Goal: Transaction & Acquisition: Purchase product/service

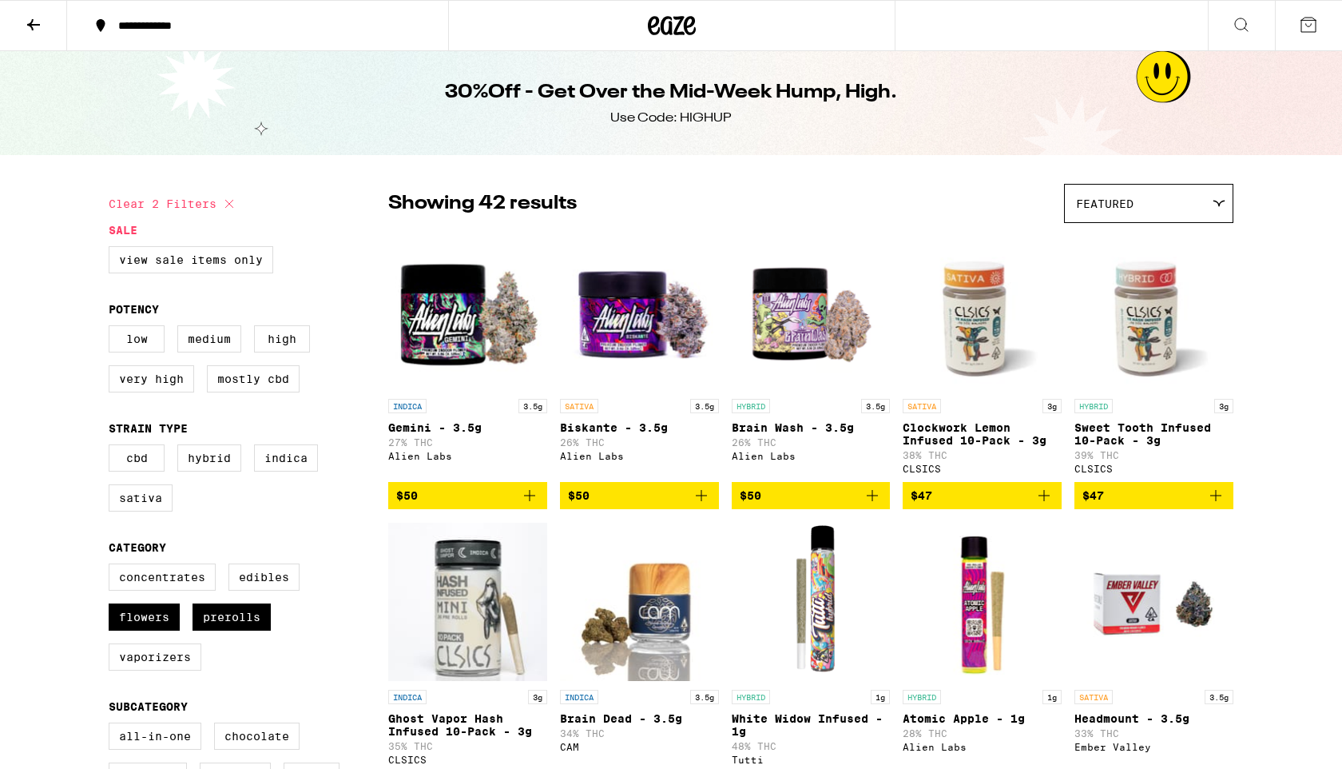
click at [27, 27] on icon at bounding box center [33, 24] width 19 height 19
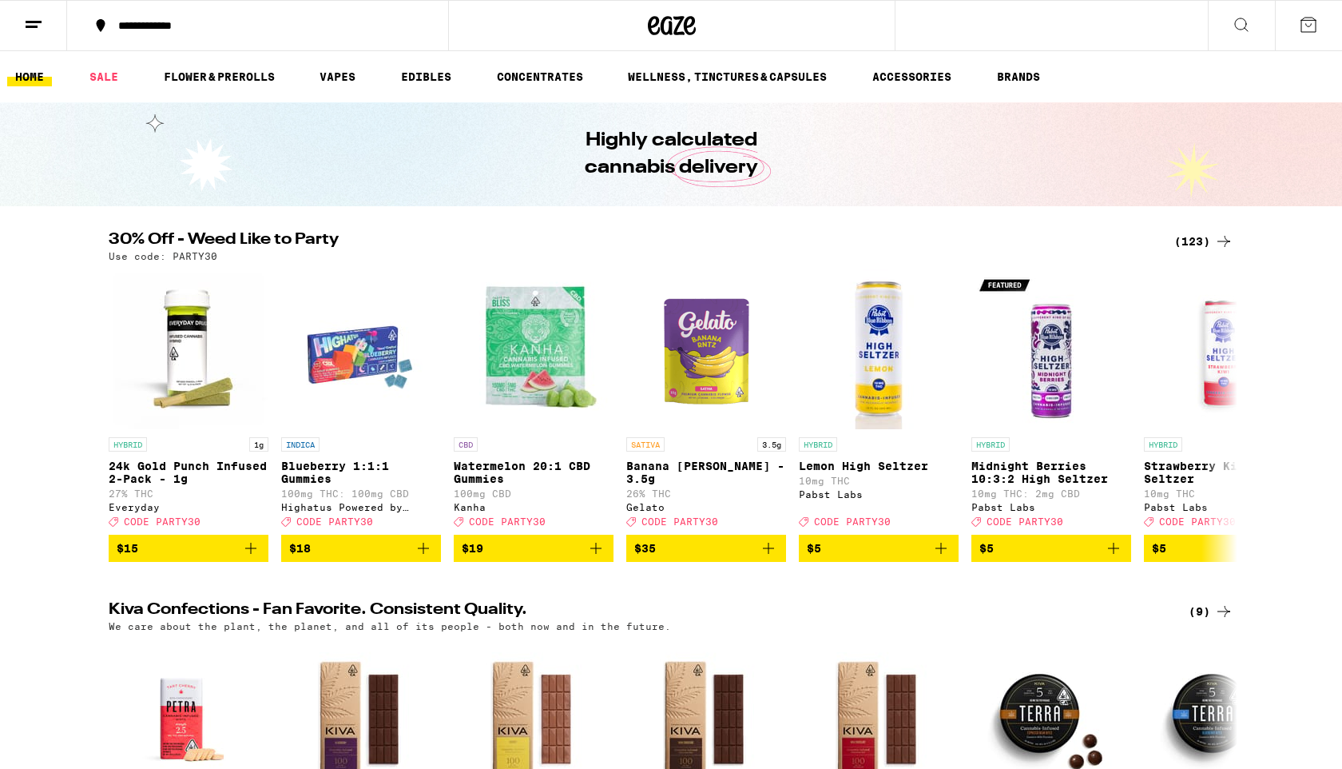
click at [1203, 242] on div "(123)" at bounding box center [1203, 241] width 59 height 19
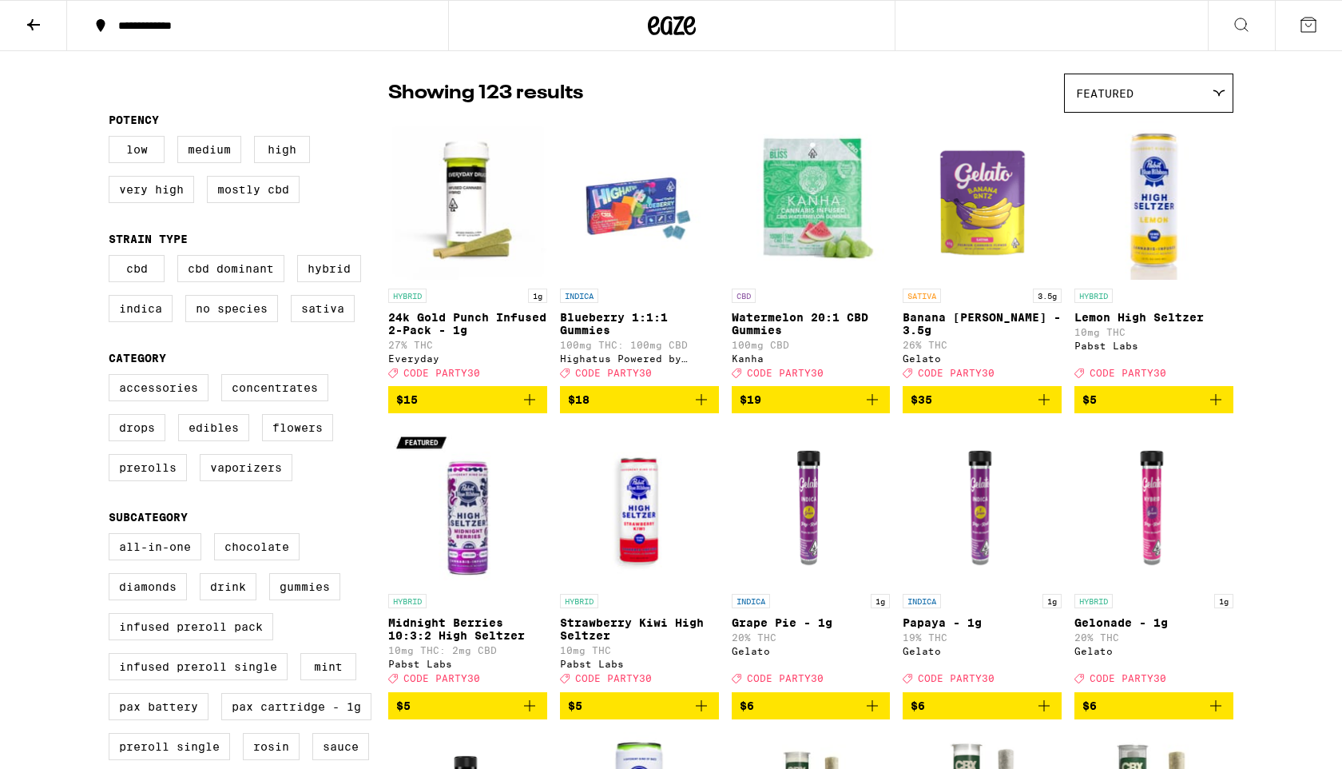
scroll to position [113, 0]
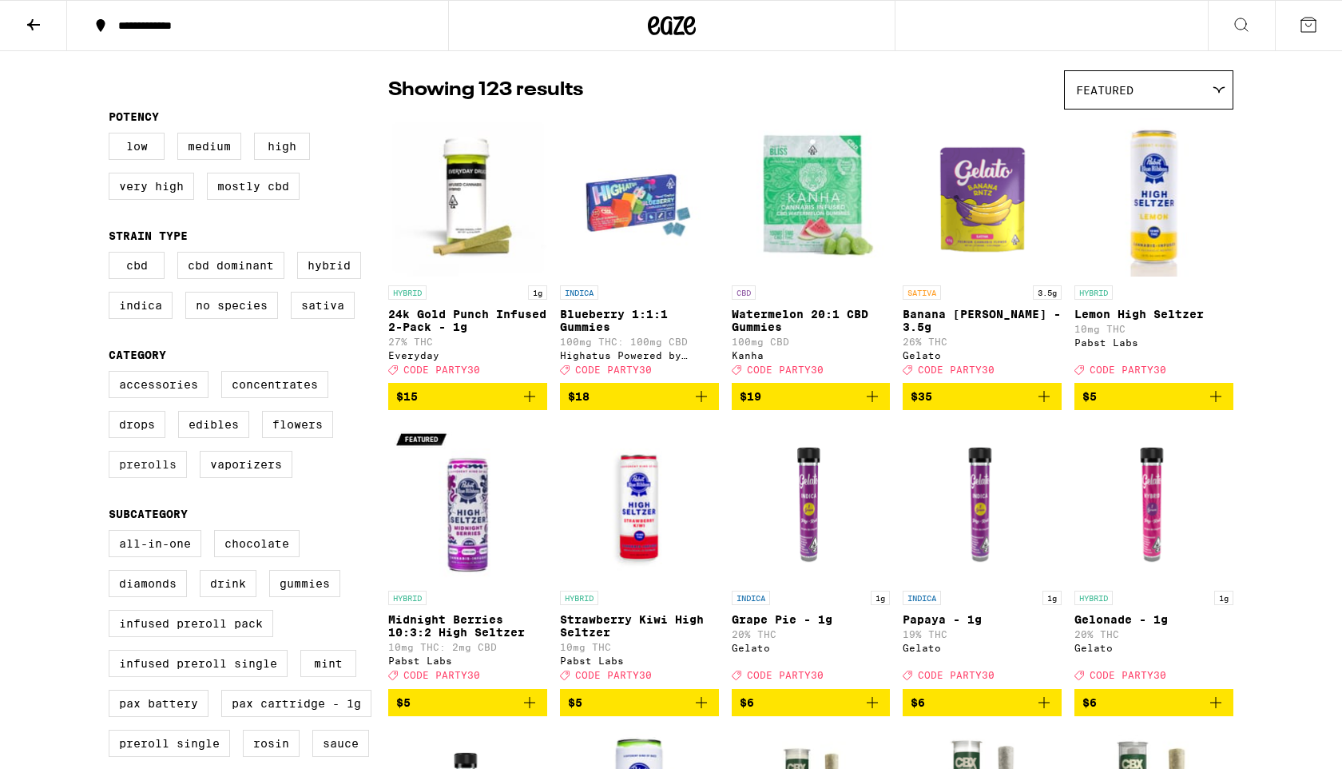
click at [141, 478] on label "Prerolls" at bounding box center [148, 464] width 78 height 27
click at [113, 374] on input "Prerolls" at bounding box center [112, 373] width 1 height 1
checkbox input "true"
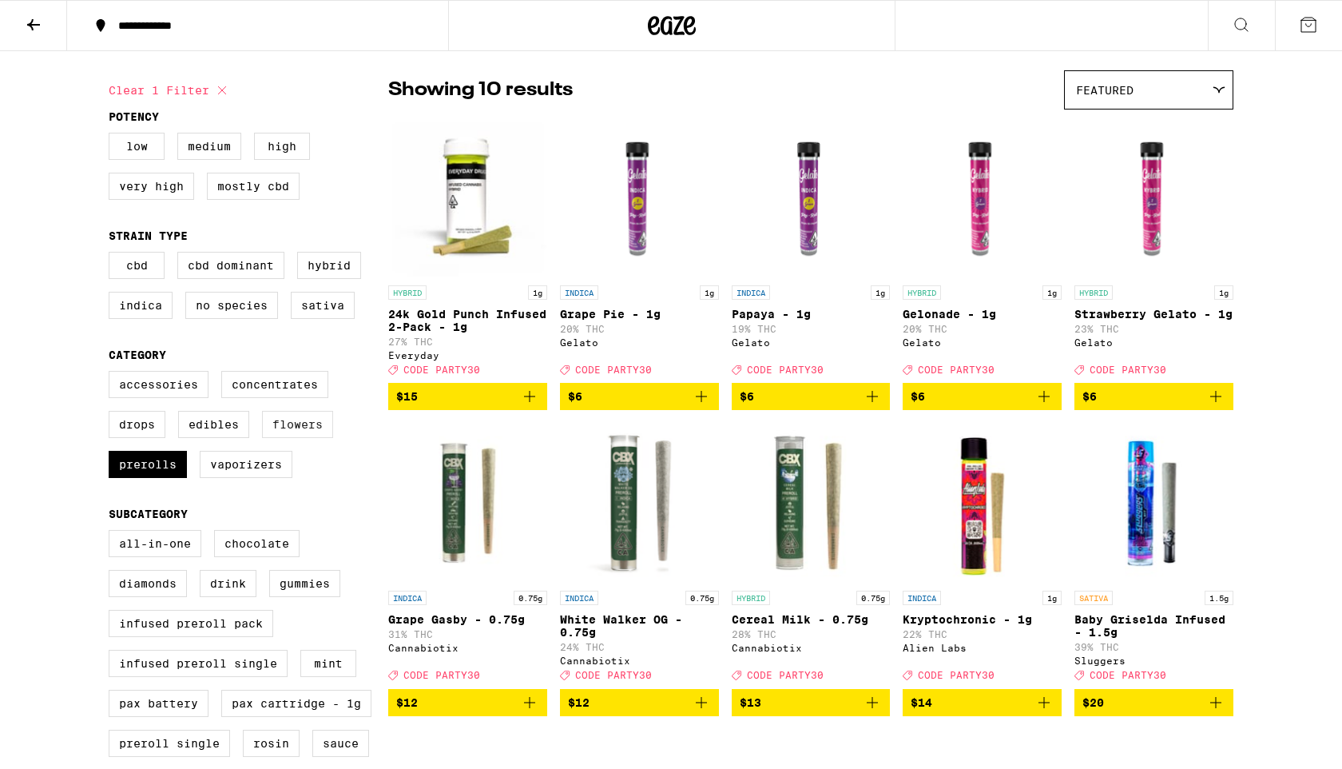
click at [289, 438] on label "Flowers" at bounding box center [297, 424] width 71 height 27
click at [113, 374] on input "Flowers" at bounding box center [112, 373] width 1 height 1
checkbox input "true"
